Goal: Check status

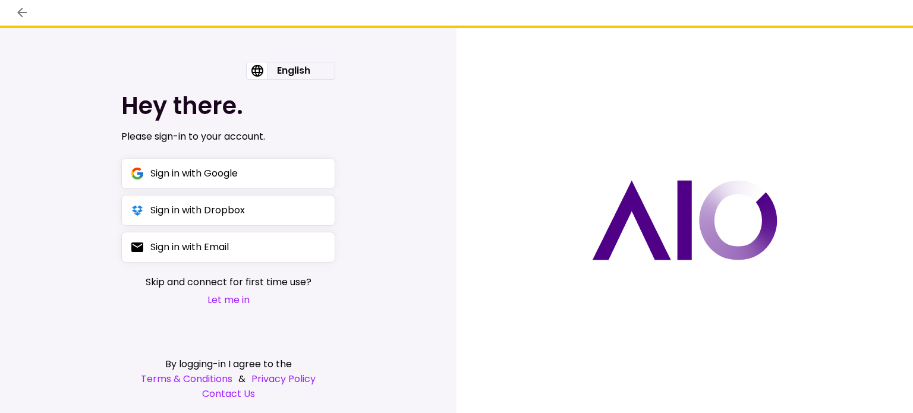
click at [223, 301] on button "Let me in" at bounding box center [229, 299] width 166 height 15
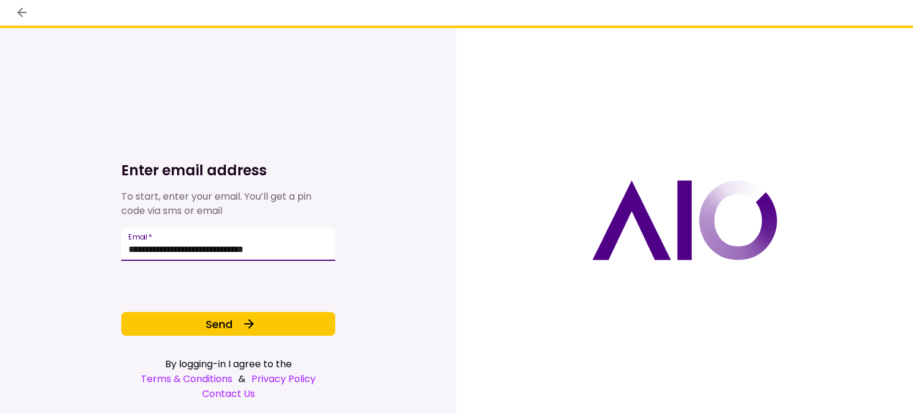
type input "**********"
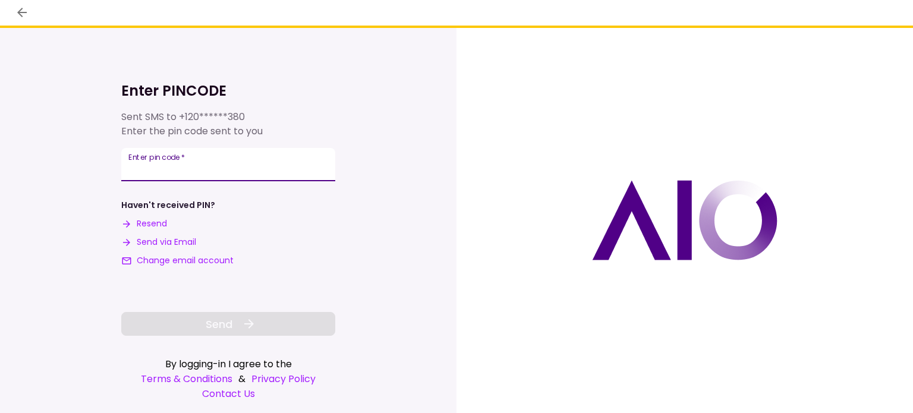
click at [131, 168] on input "**********" at bounding box center [228, 164] width 214 height 33
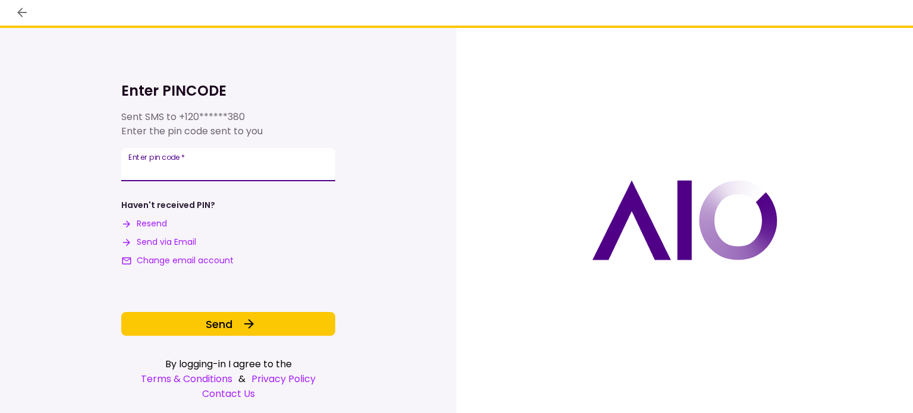
type input "******"
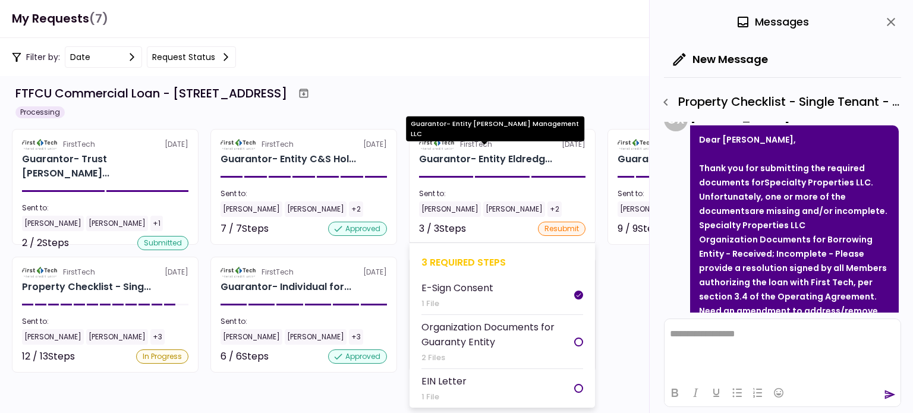
scroll to position [14, 0]
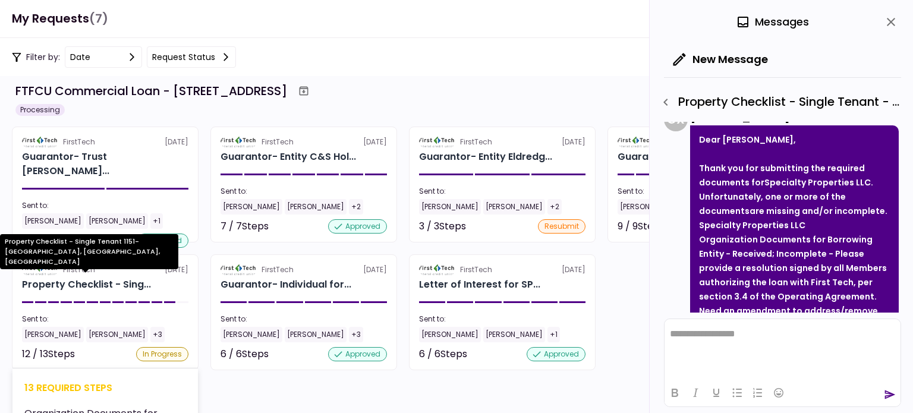
click at [54, 280] on div "Property Checklist - Sing..." at bounding box center [86, 285] width 129 height 14
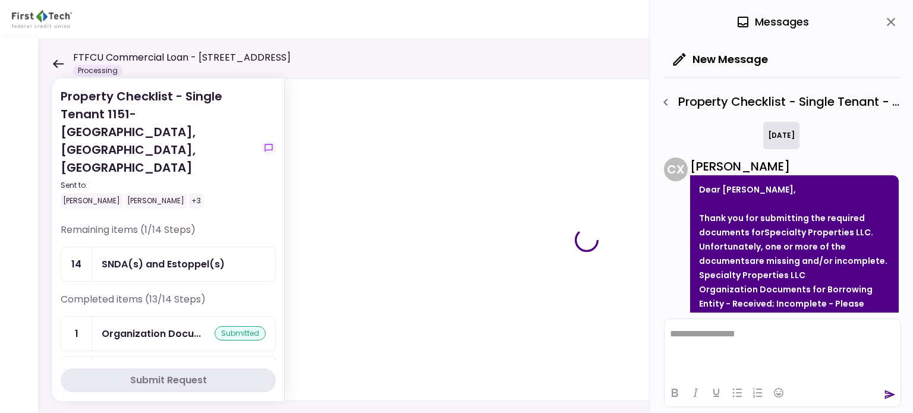
scroll to position [1291, 0]
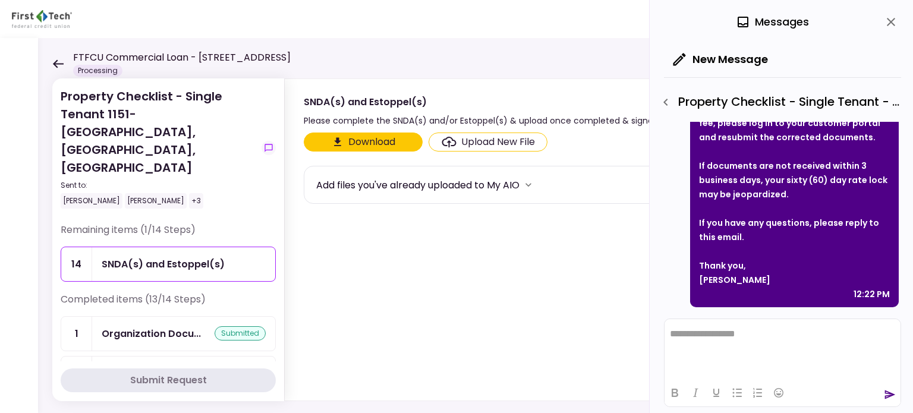
click at [59, 61] on icon at bounding box center [57, 63] width 11 height 9
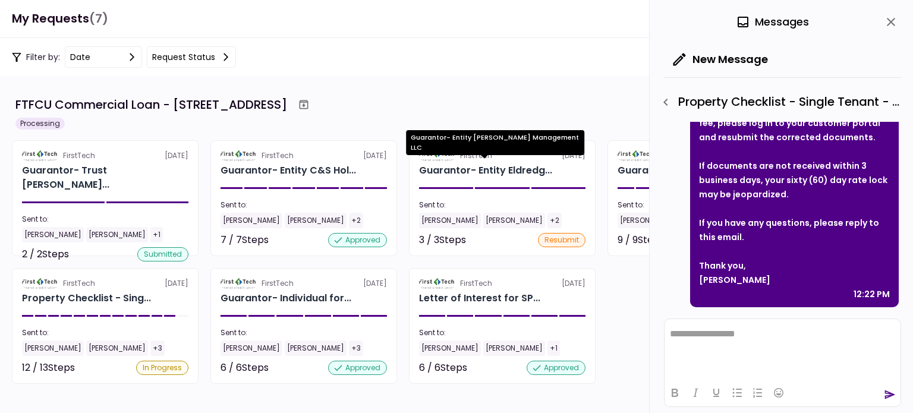
click at [508, 159] on div "Guarantor- Entity [PERSON_NAME] Management LLC" at bounding box center [495, 146] width 178 height 33
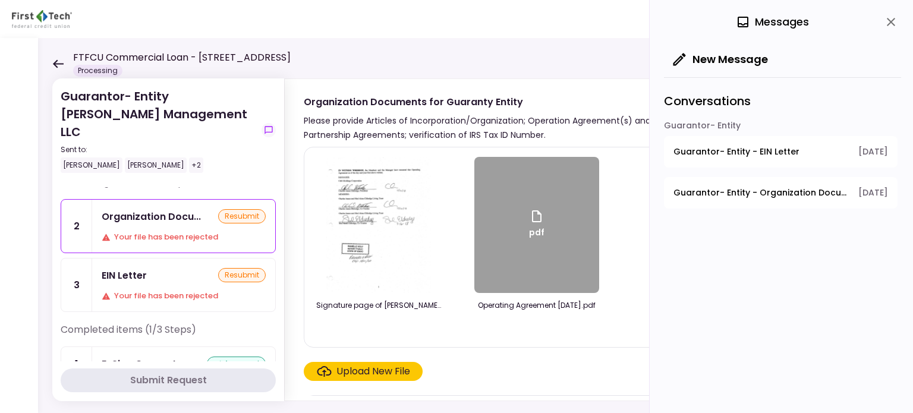
scroll to position [22, 0]
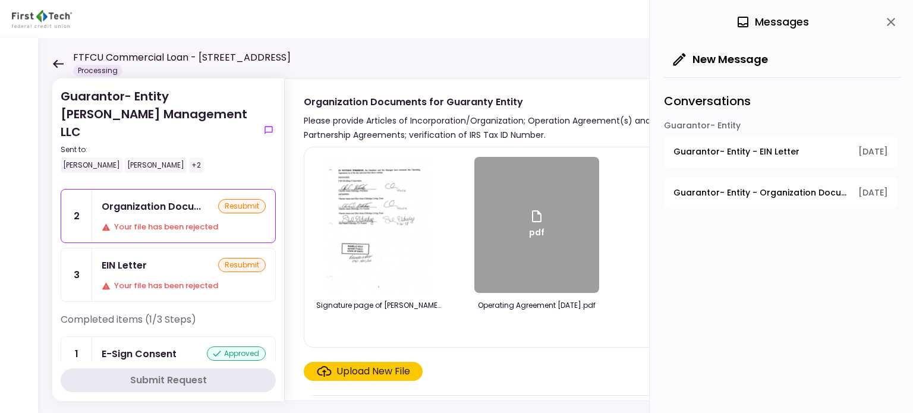
click at [65, 56] on div "FTFCU Commercial Loan - [STREET_ADDRESS] Processing" at bounding box center [171, 64] width 238 height 26
click at [58, 62] on icon at bounding box center [57, 63] width 11 height 9
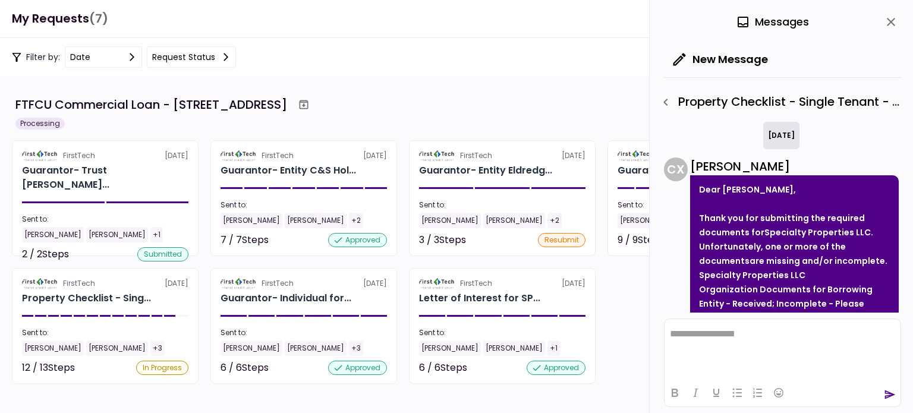
scroll to position [1291, 0]
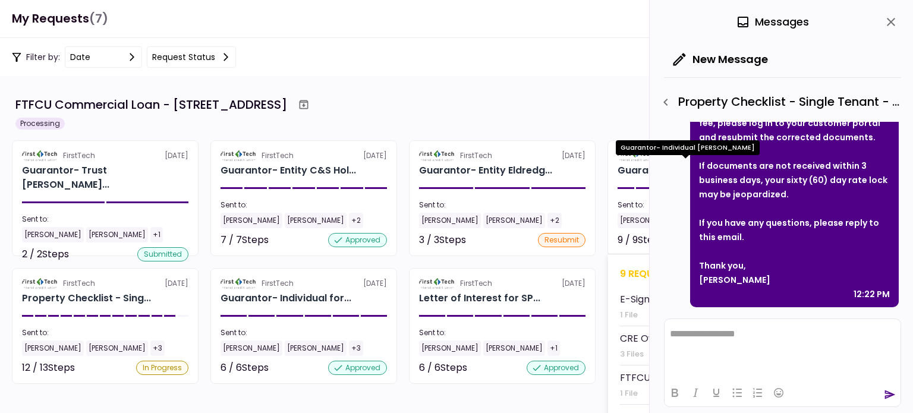
click at [624, 172] on div "Guarantor- Individual Cha..." at bounding box center [686, 170] width 136 height 14
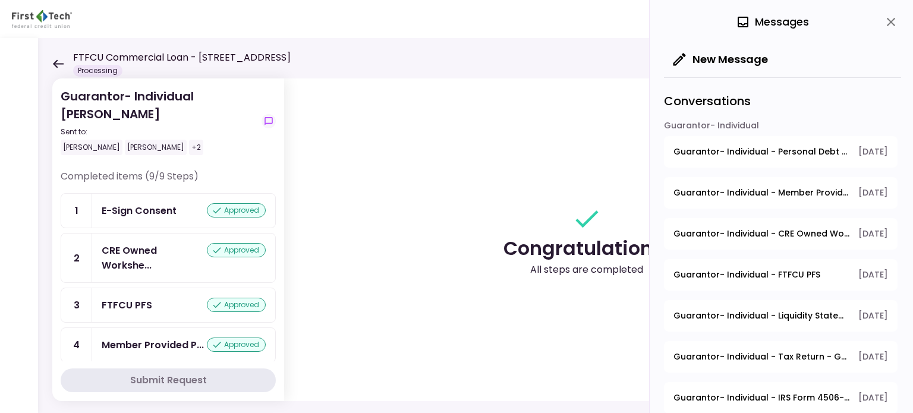
click at [56, 63] on icon at bounding box center [58, 63] width 11 height 8
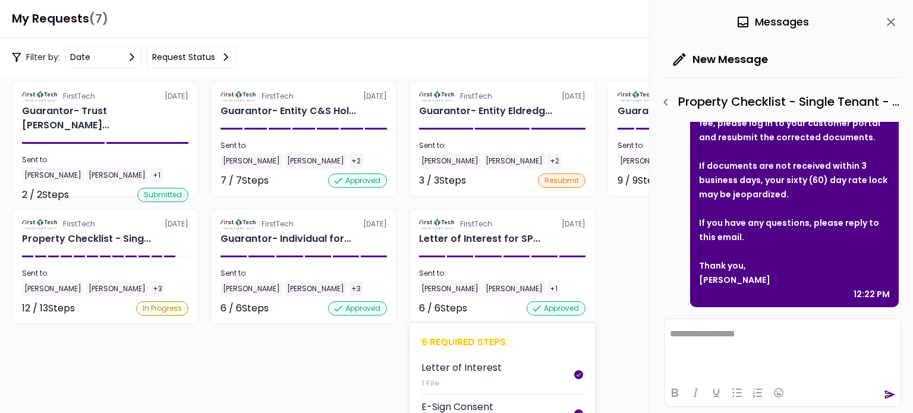
scroll to position [14, 0]
